Goal: Task Accomplishment & Management: Manage account settings

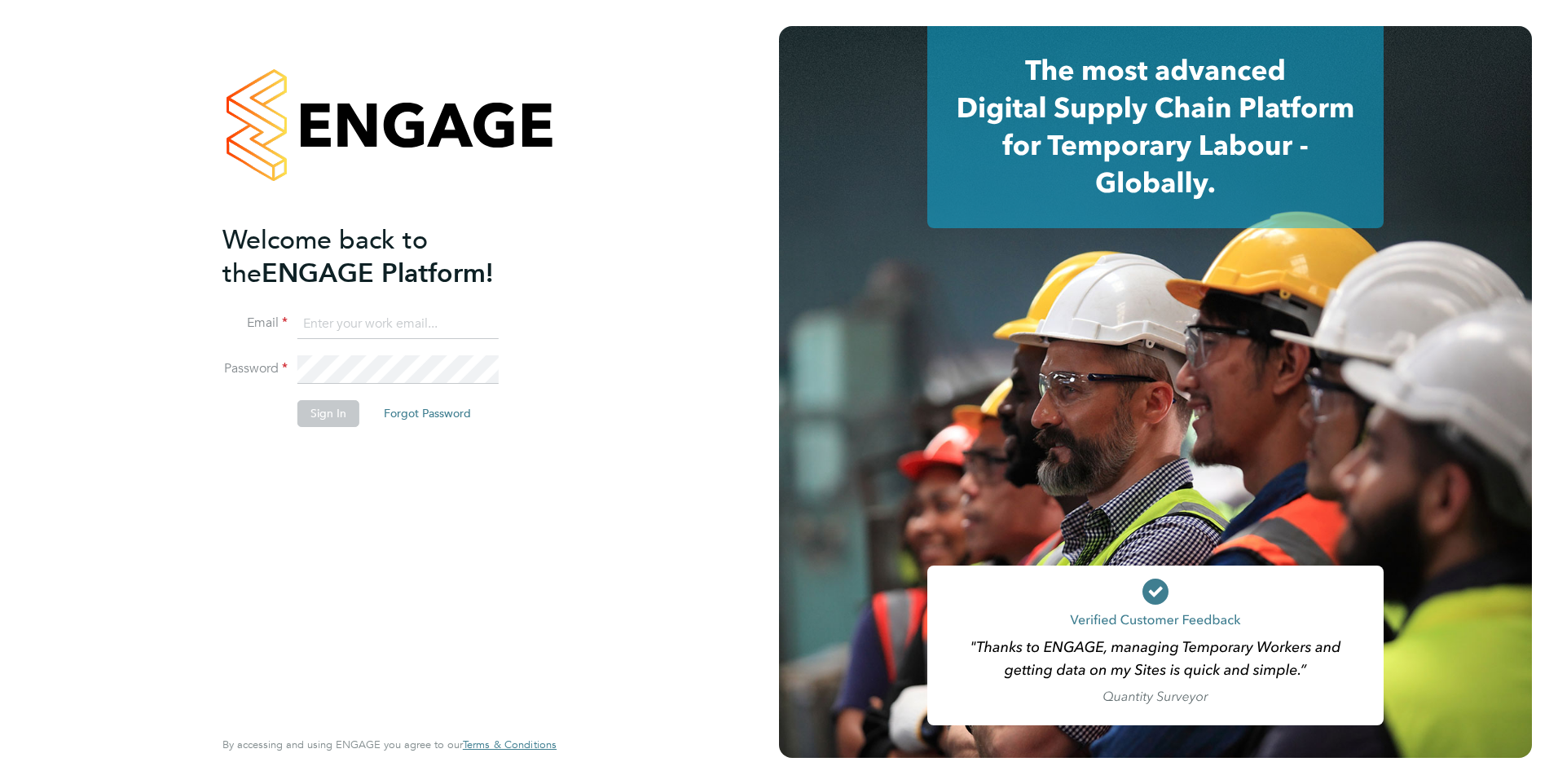
click at [389, 328] on input at bounding box center [397, 324] width 201 height 29
type input "daniela.howell@berkeley-scott.co.uk"
click at [343, 417] on button "Sign In" at bounding box center [328, 413] width 62 height 26
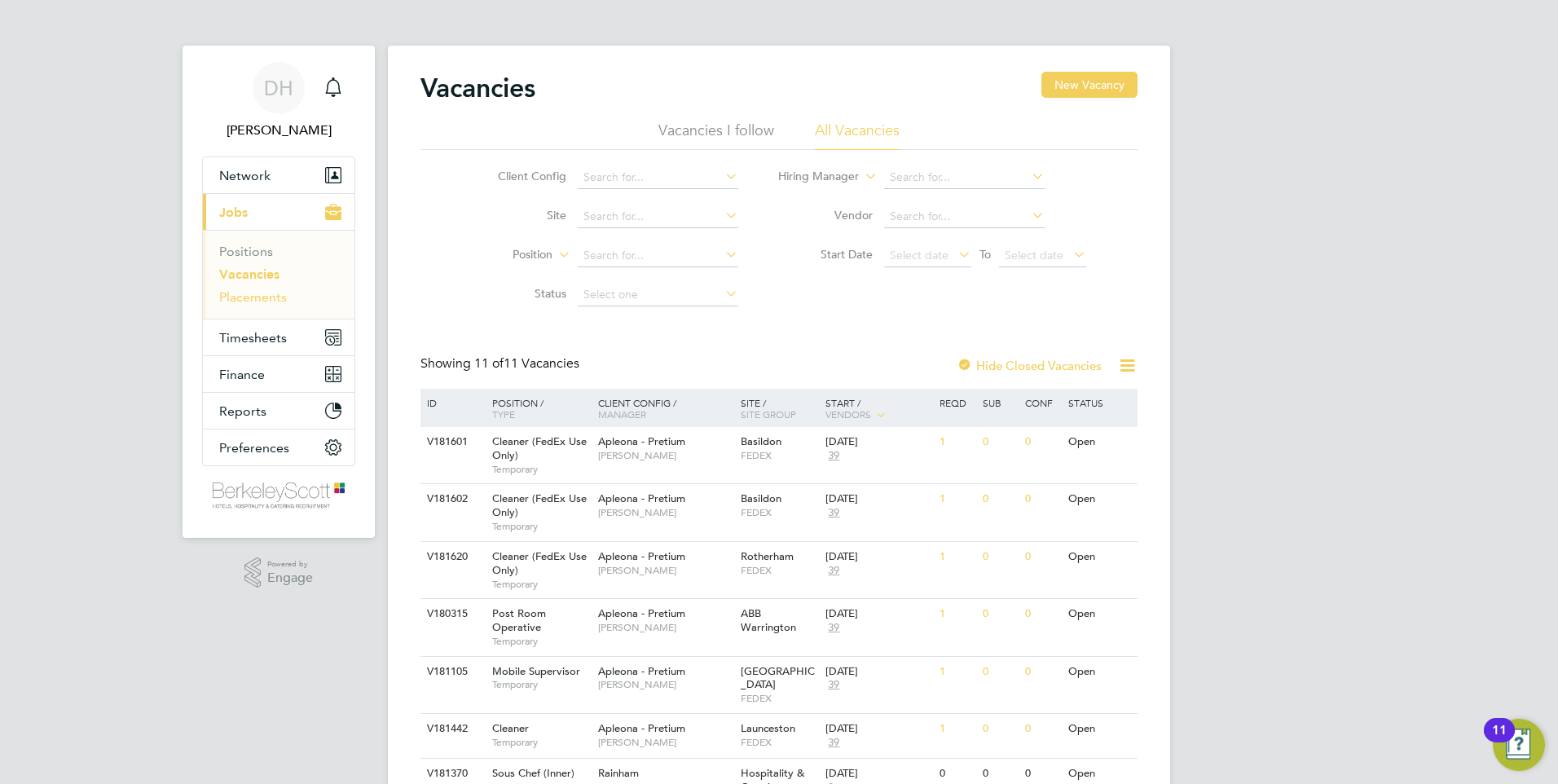
click at [264, 303] on link "Placements" at bounding box center [253, 297] width 68 height 15
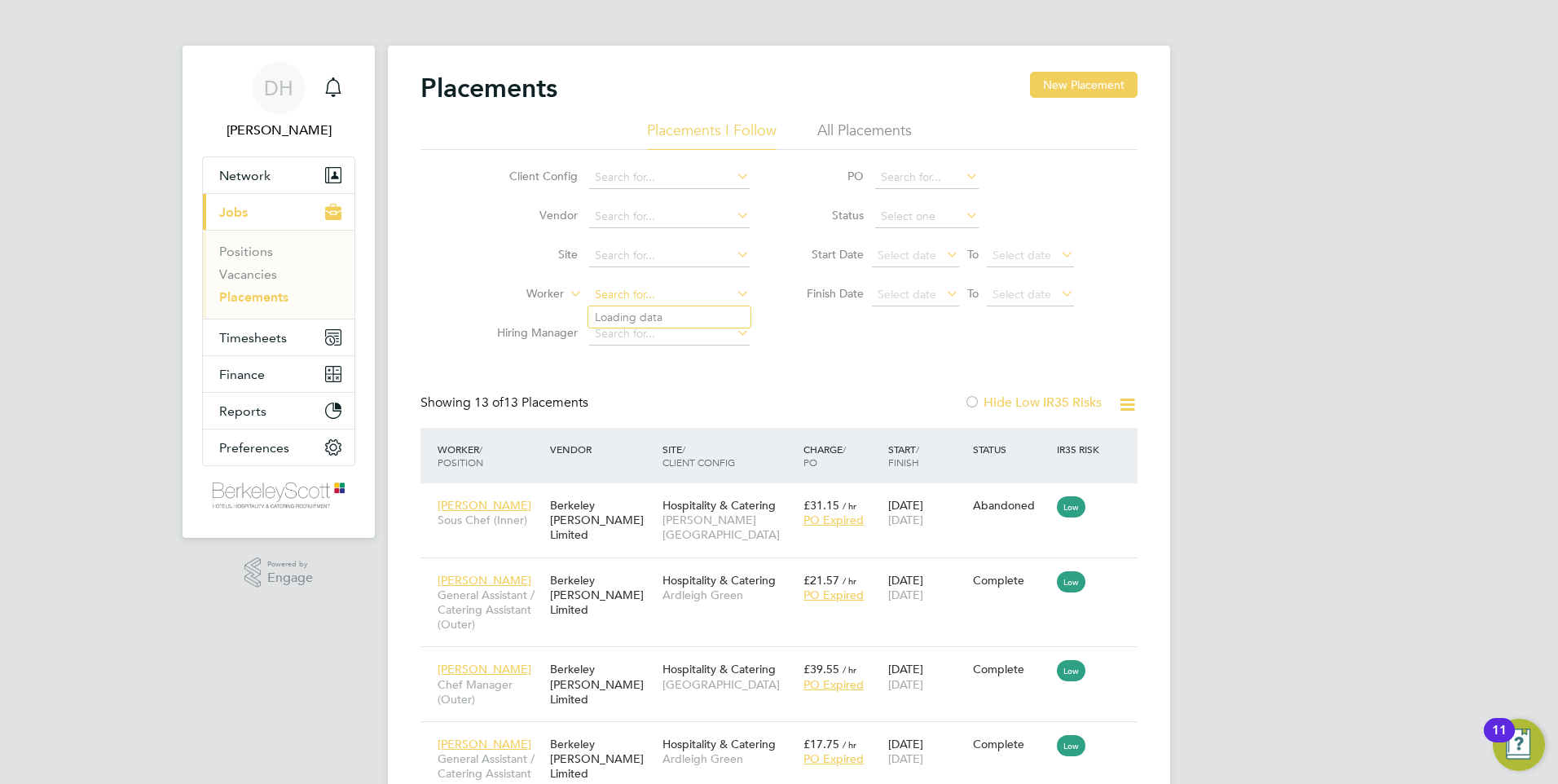
click at [615, 295] on input at bounding box center [669, 294] width 160 height 23
click at [627, 317] on li "[PERSON_NAME]" at bounding box center [669, 317] width 162 height 22
type input "[PERSON_NAME]"
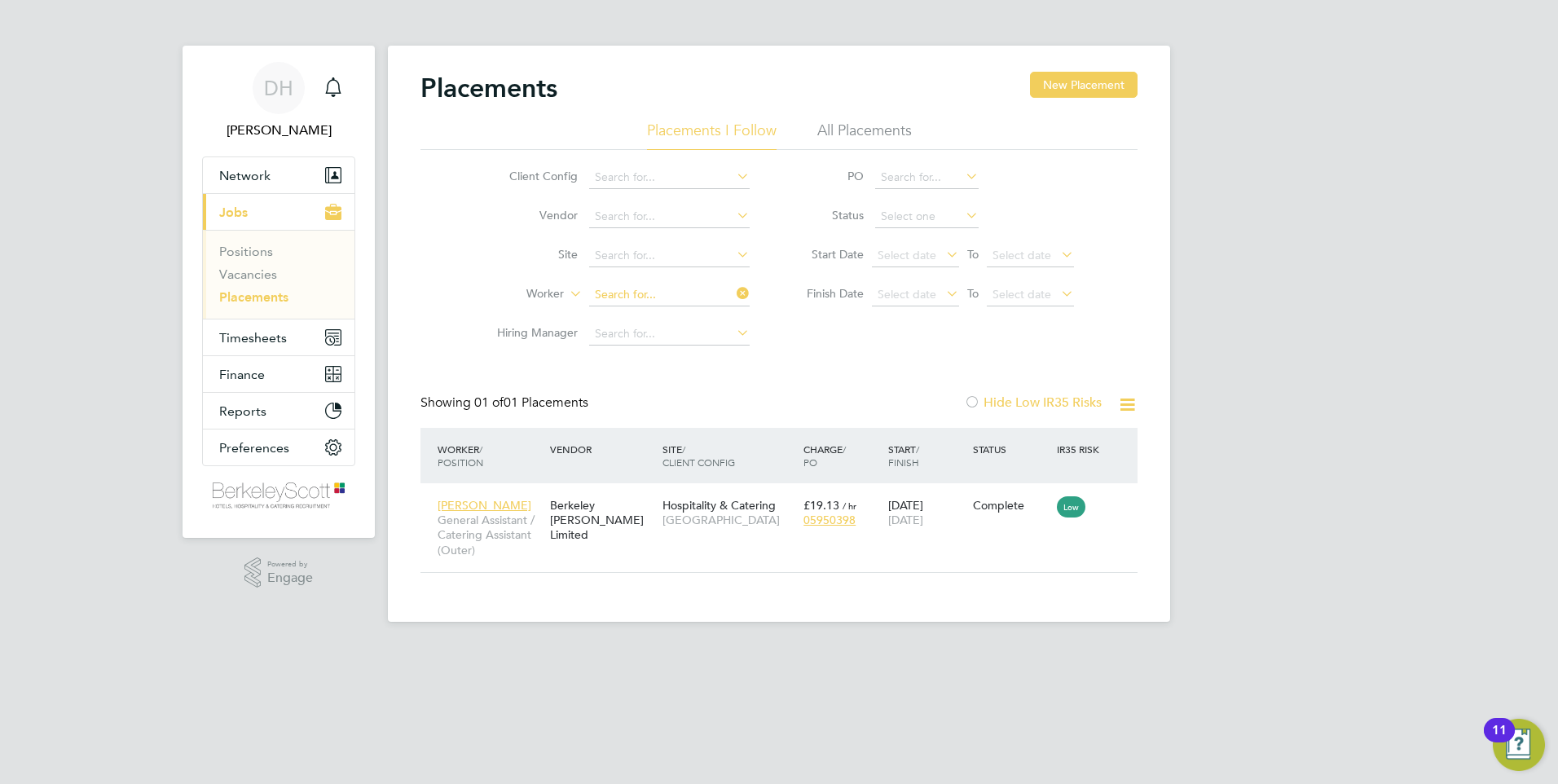
click at [678, 297] on input at bounding box center [669, 294] width 160 height 23
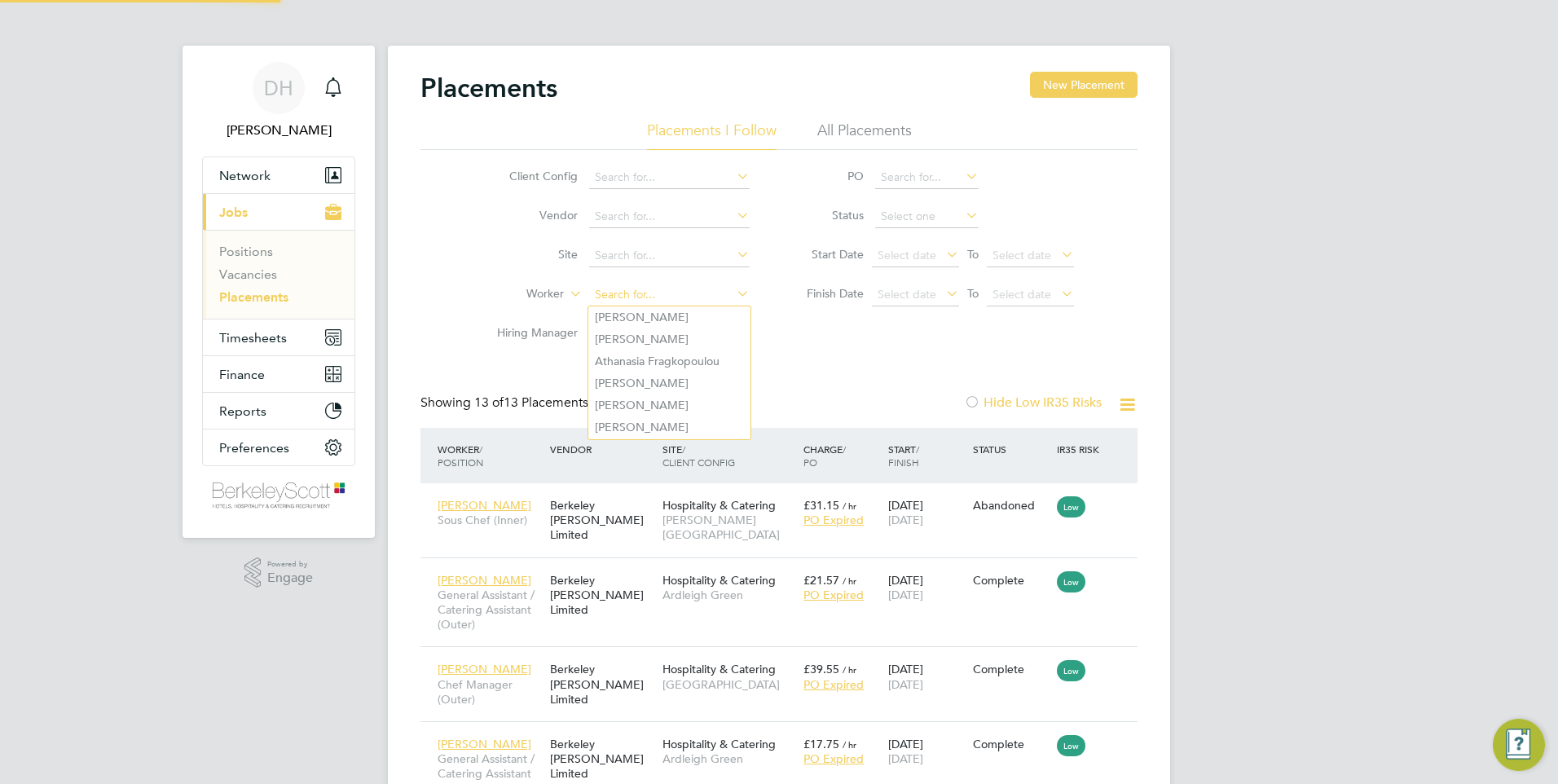
scroll to position [47, 142]
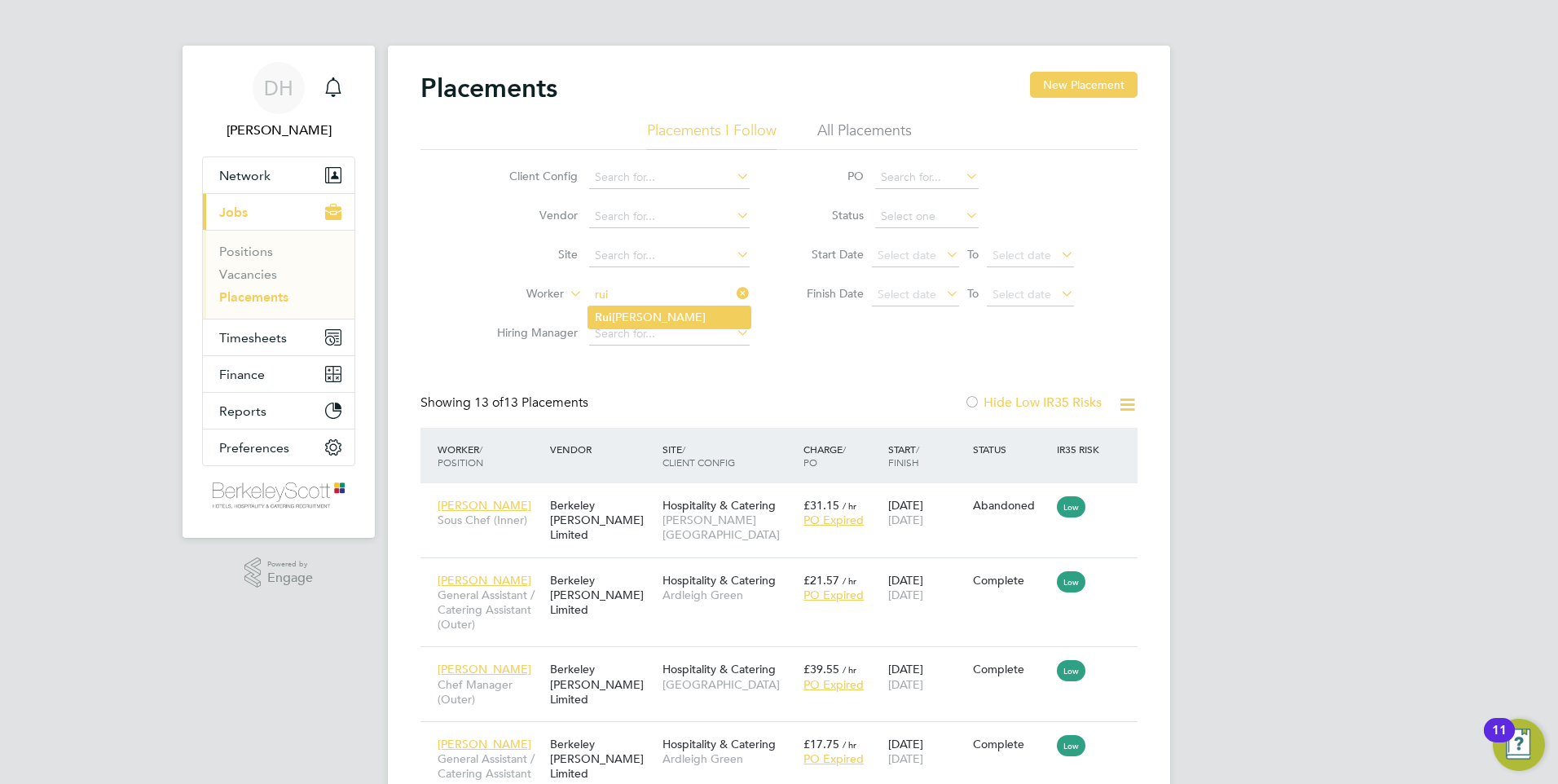
click at [707, 310] on li "[PERSON_NAME]" at bounding box center [669, 317] width 162 height 22
type input "[PERSON_NAME]"
